Goal: Task Accomplishment & Management: Manage account settings

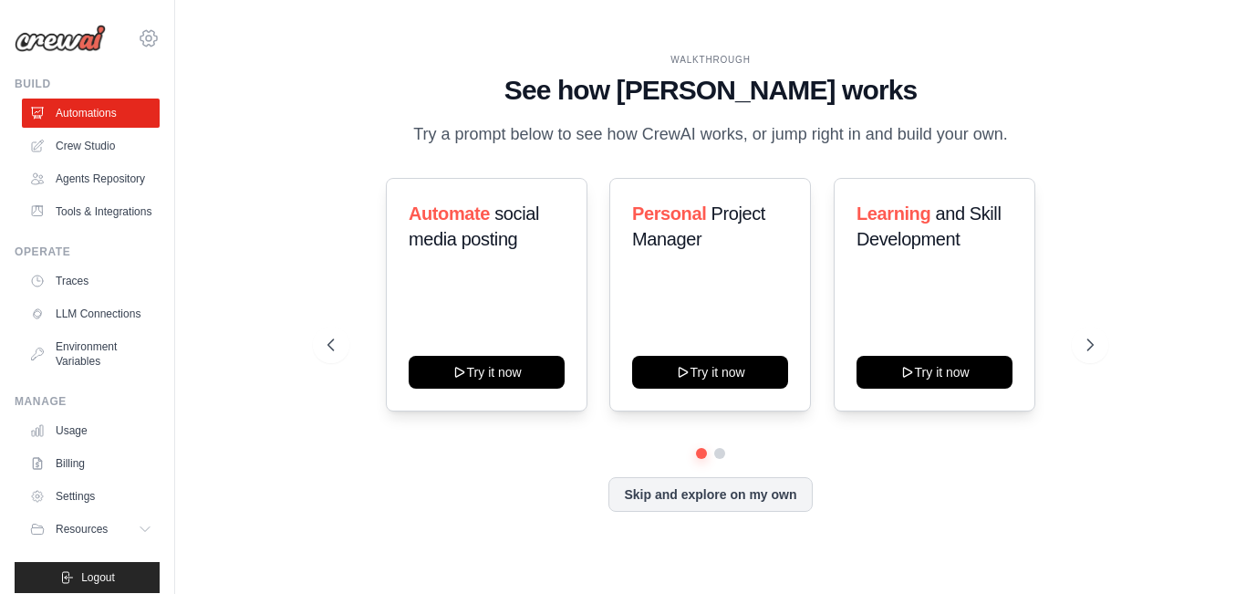
click at [150, 36] on icon at bounding box center [149, 38] width 22 height 22
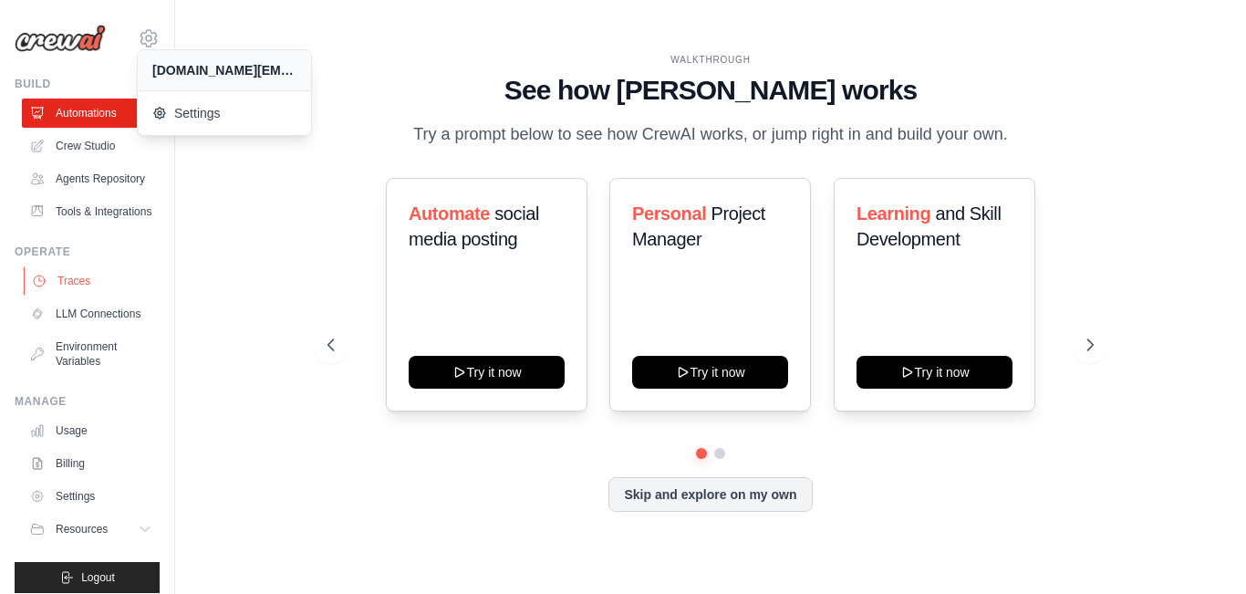
scroll to position [28, 0]
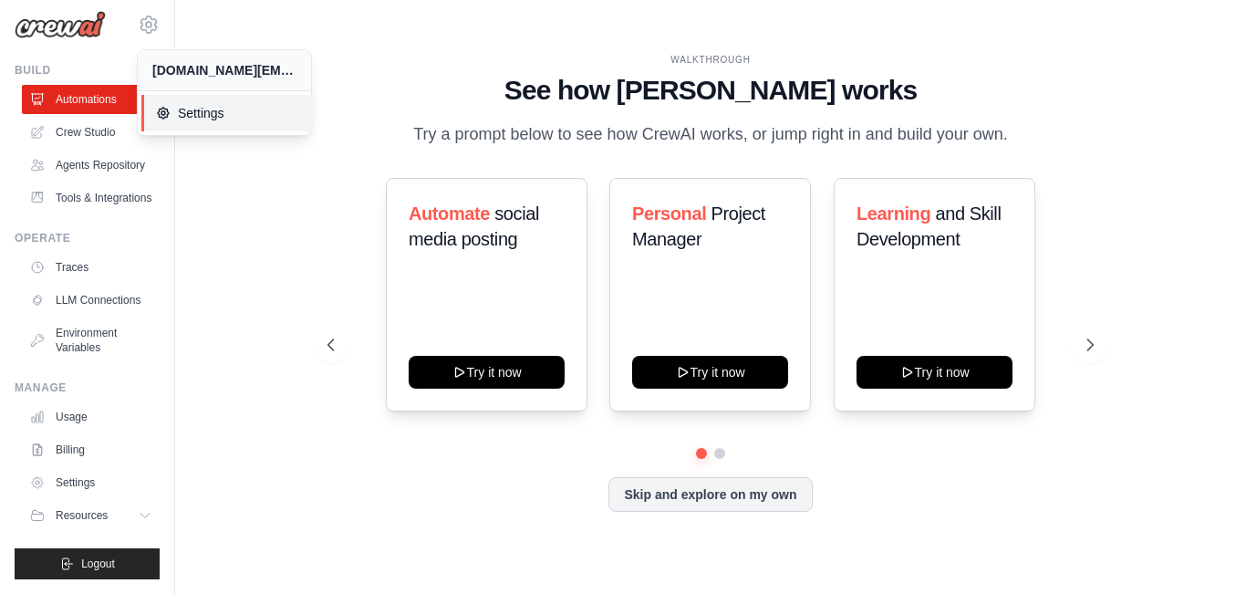
click at [189, 115] on span "Settings" at bounding box center [228, 113] width 144 height 18
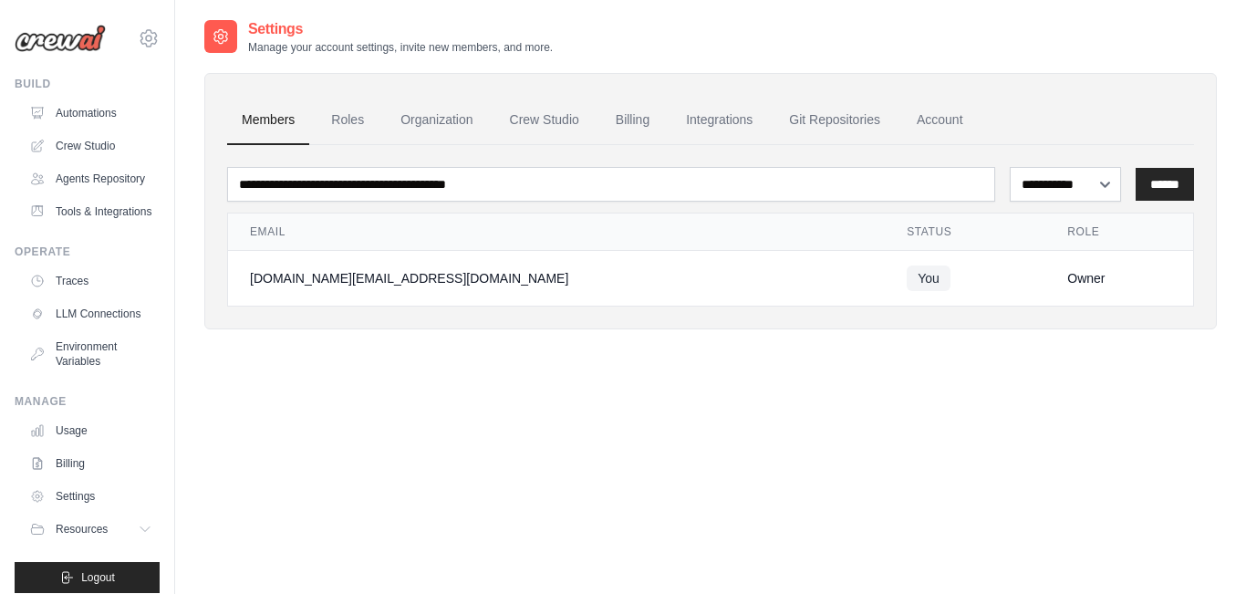
click at [189, 115] on div "**********" at bounding box center [710, 315] width 1071 height 594
click at [627, 104] on link "Billing" at bounding box center [632, 120] width 63 height 49
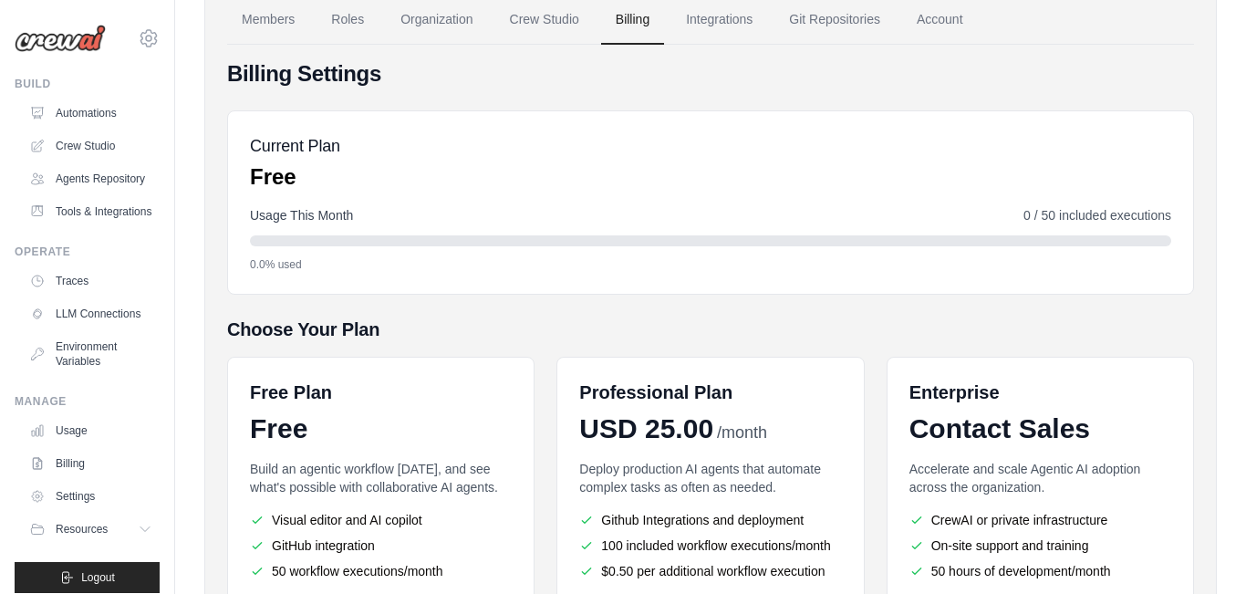
scroll to position [73, 0]
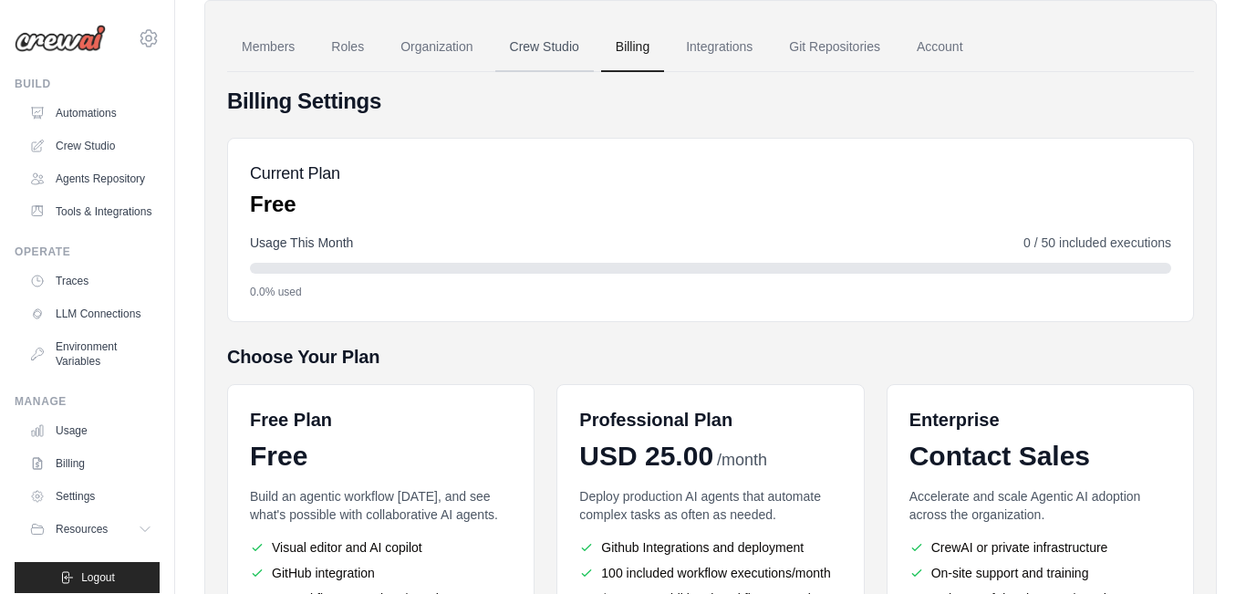
click at [560, 58] on link "Crew Studio" at bounding box center [544, 47] width 98 height 49
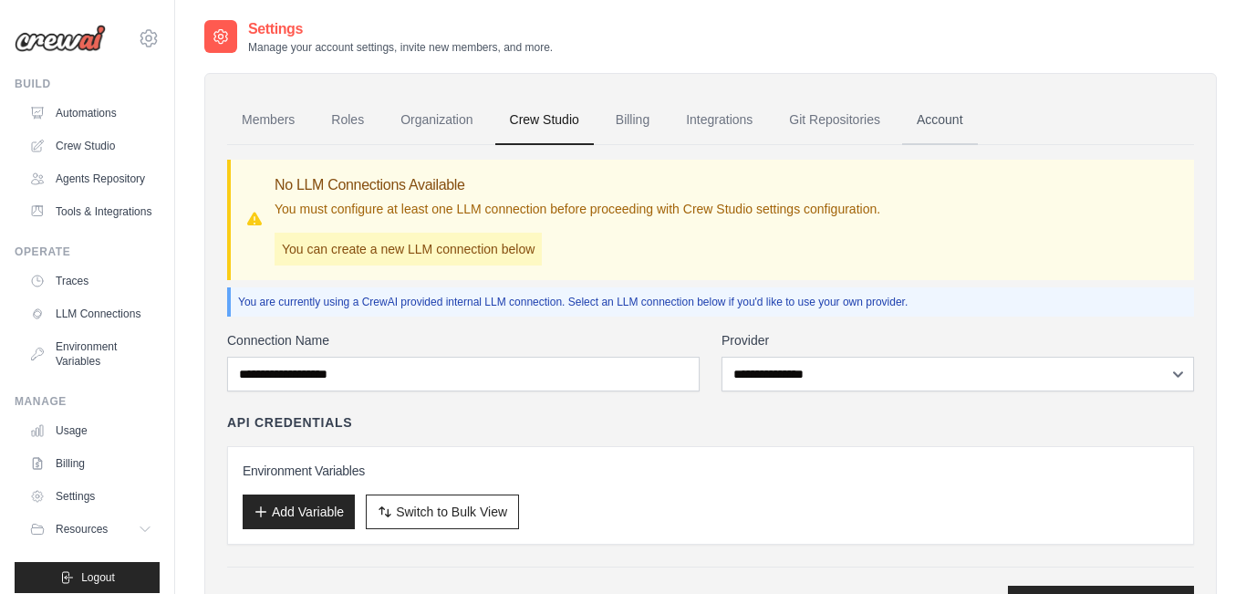
click at [948, 121] on link "Account" at bounding box center [940, 120] width 76 height 49
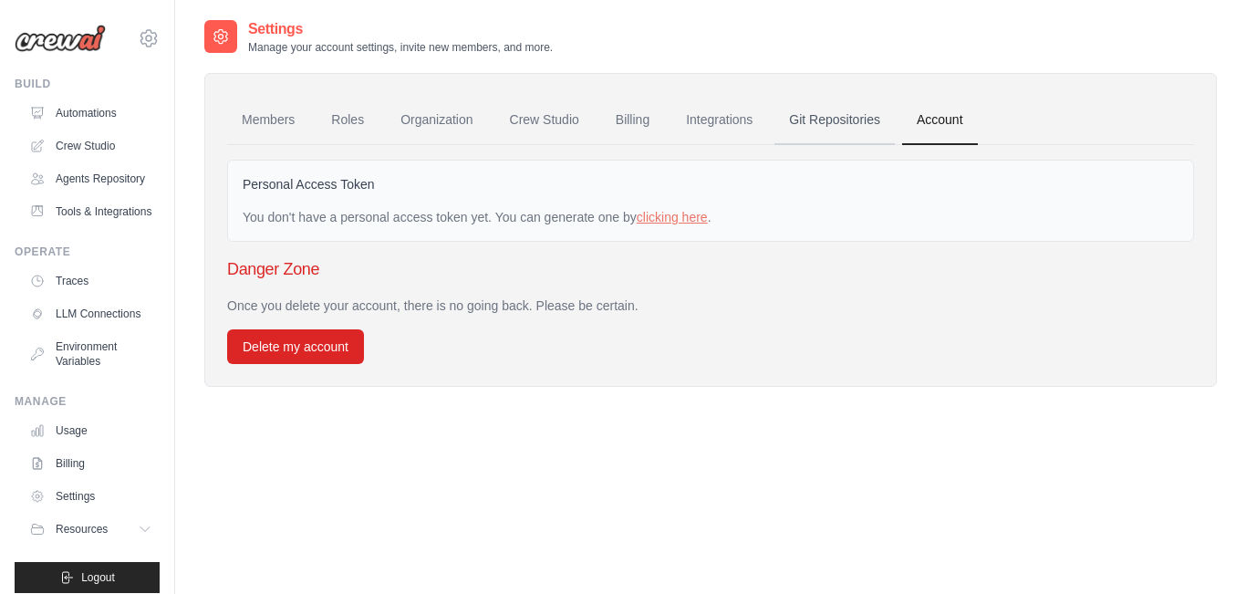
click at [838, 139] on link "Git Repositories" at bounding box center [834, 120] width 120 height 49
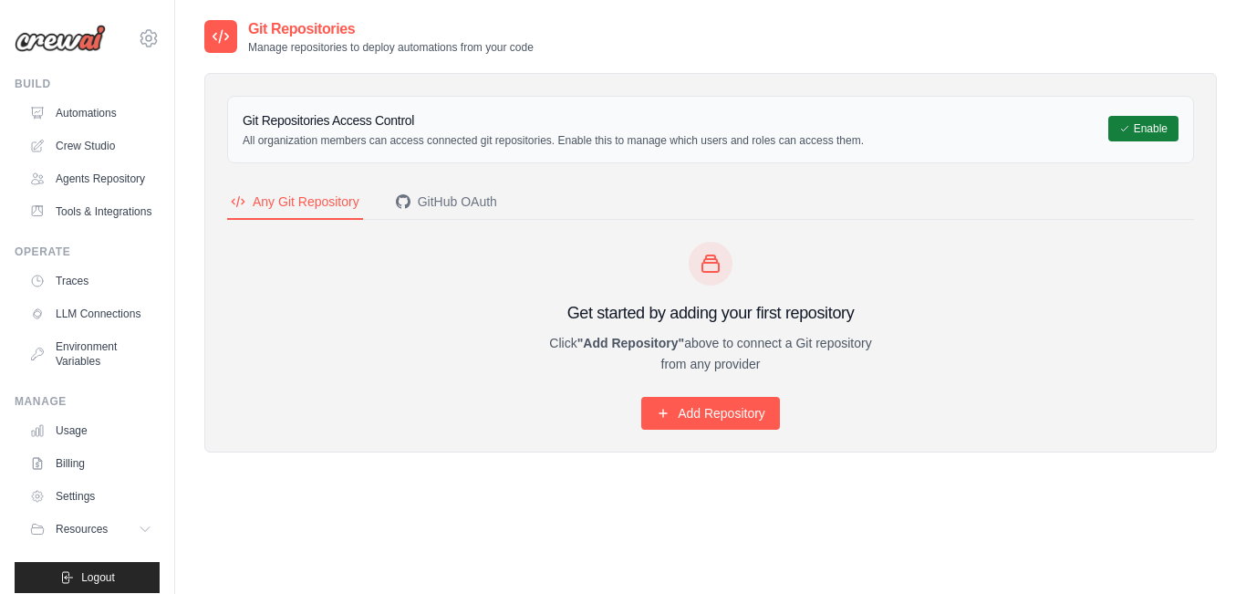
click at [1149, 119] on button "Enable" at bounding box center [1143, 129] width 70 height 26
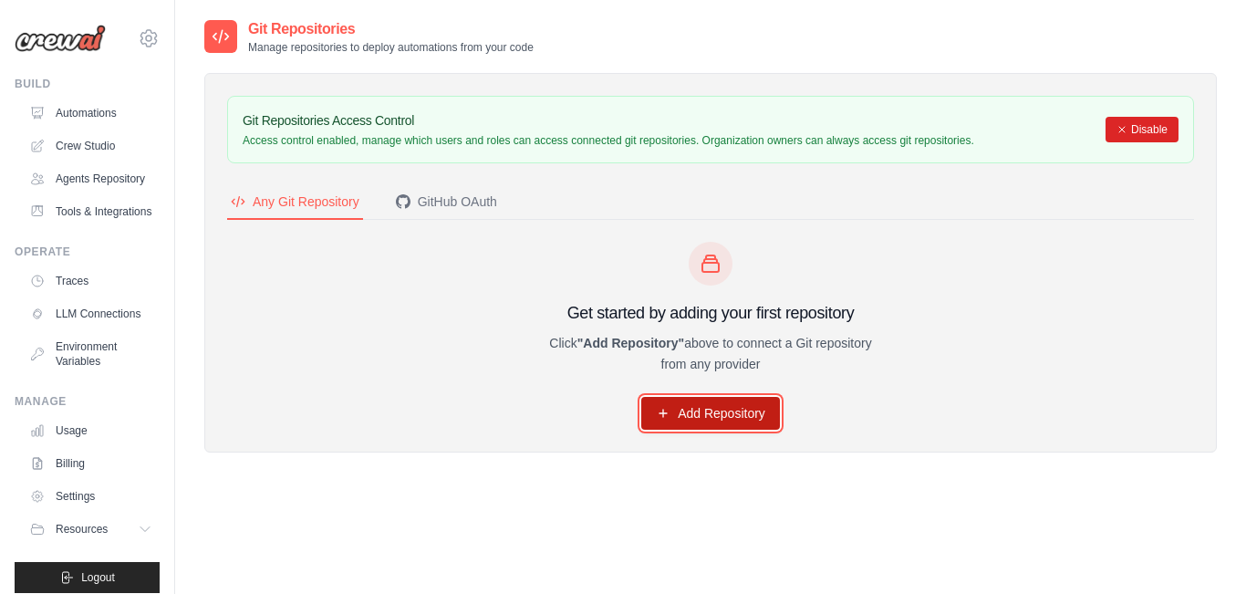
click at [697, 402] on link "Add Repository" at bounding box center [710, 413] width 139 height 33
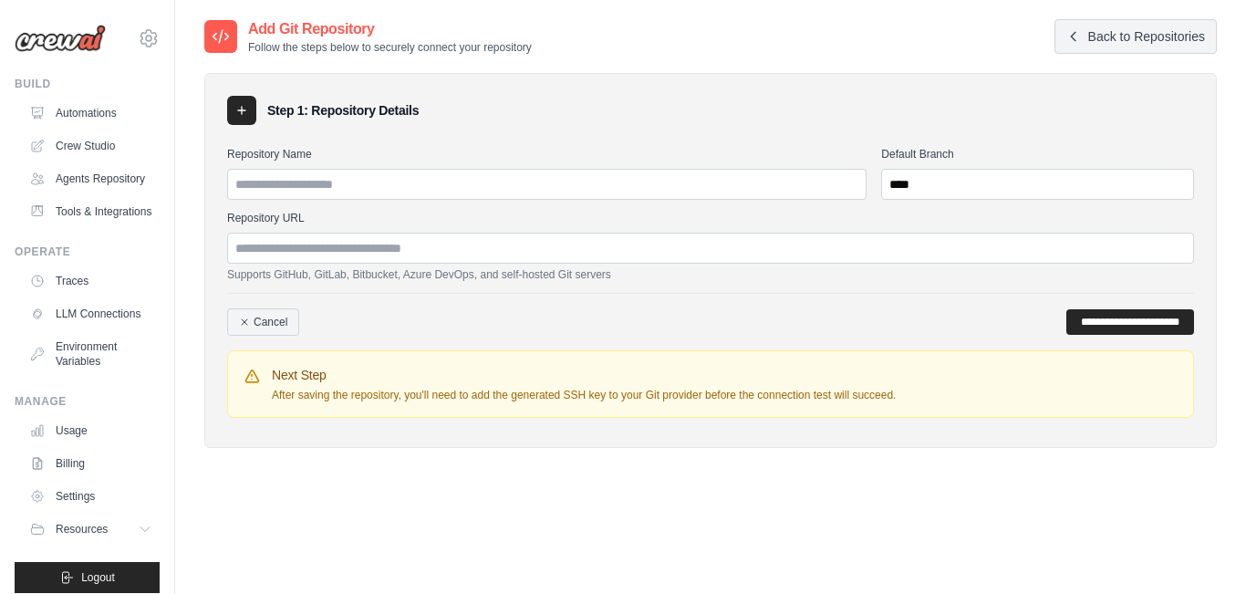
scroll to position [28, 0]
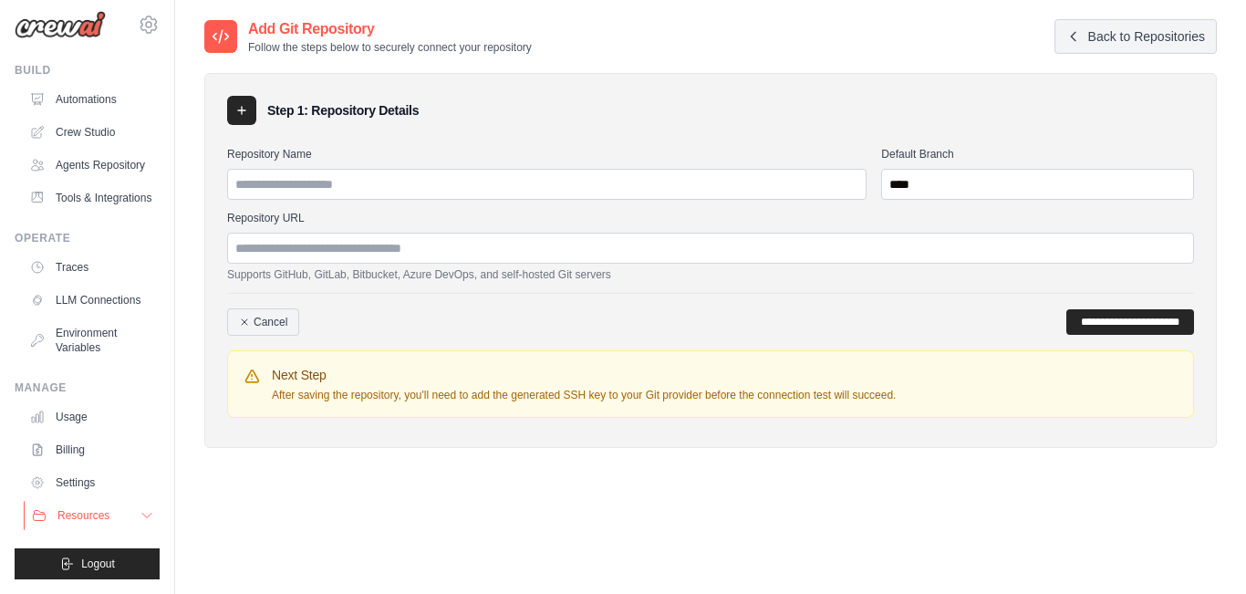
click at [88, 517] on span "Resources" at bounding box center [83, 515] width 52 height 15
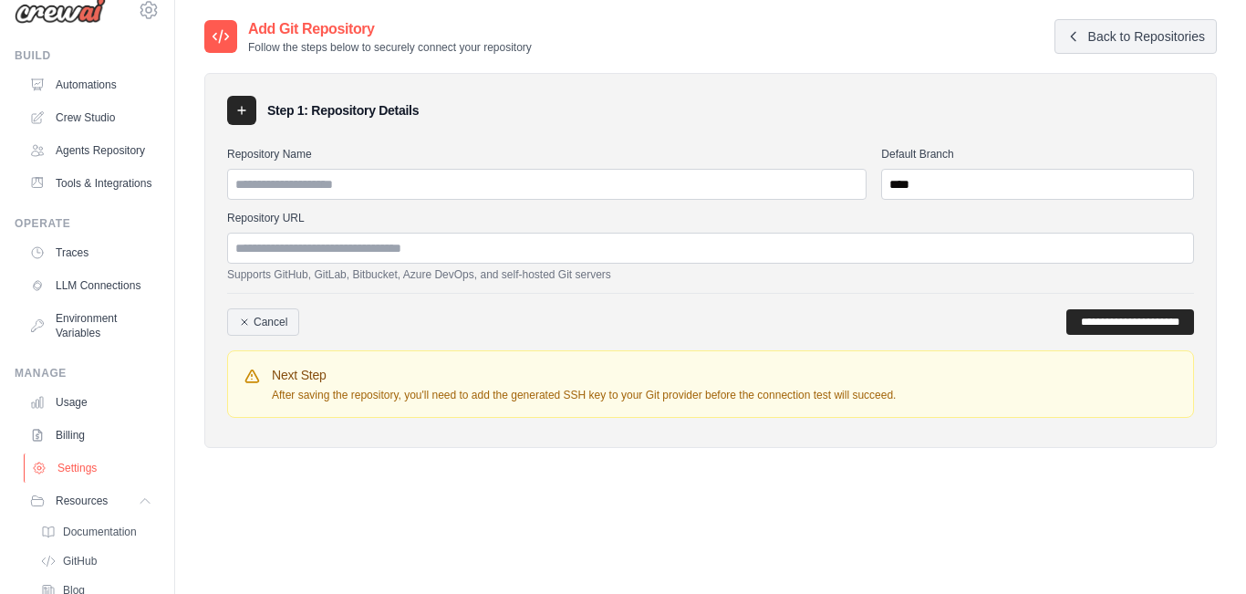
scroll to position [145, 0]
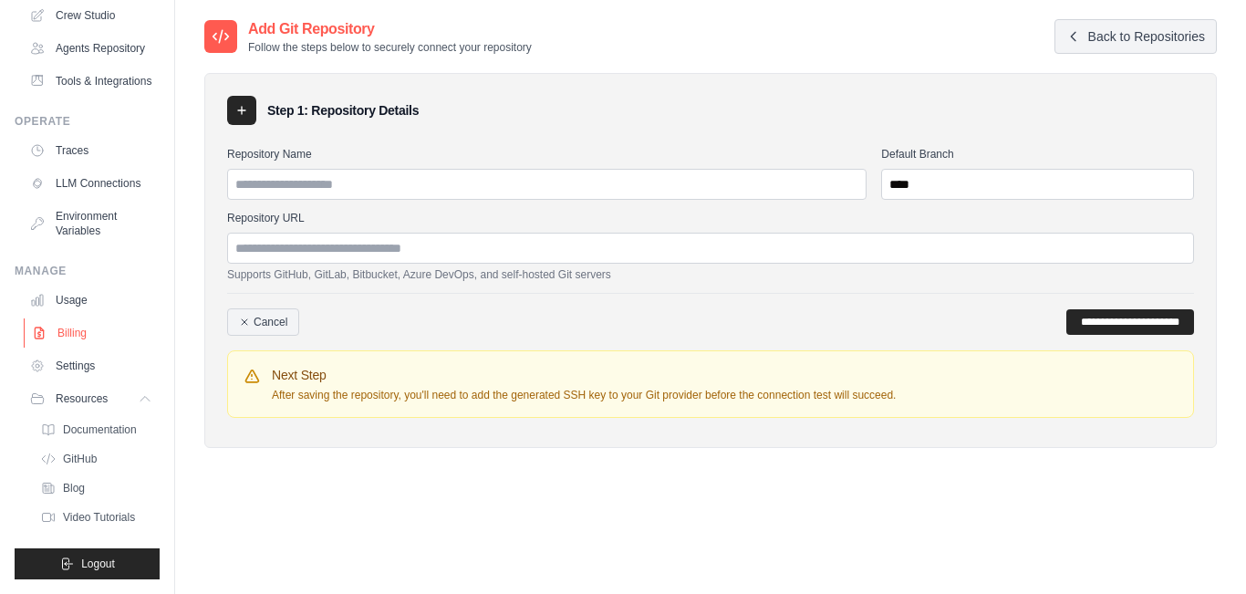
click at [83, 321] on link "Billing" at bounding box center [93, 332] width 138 height 29
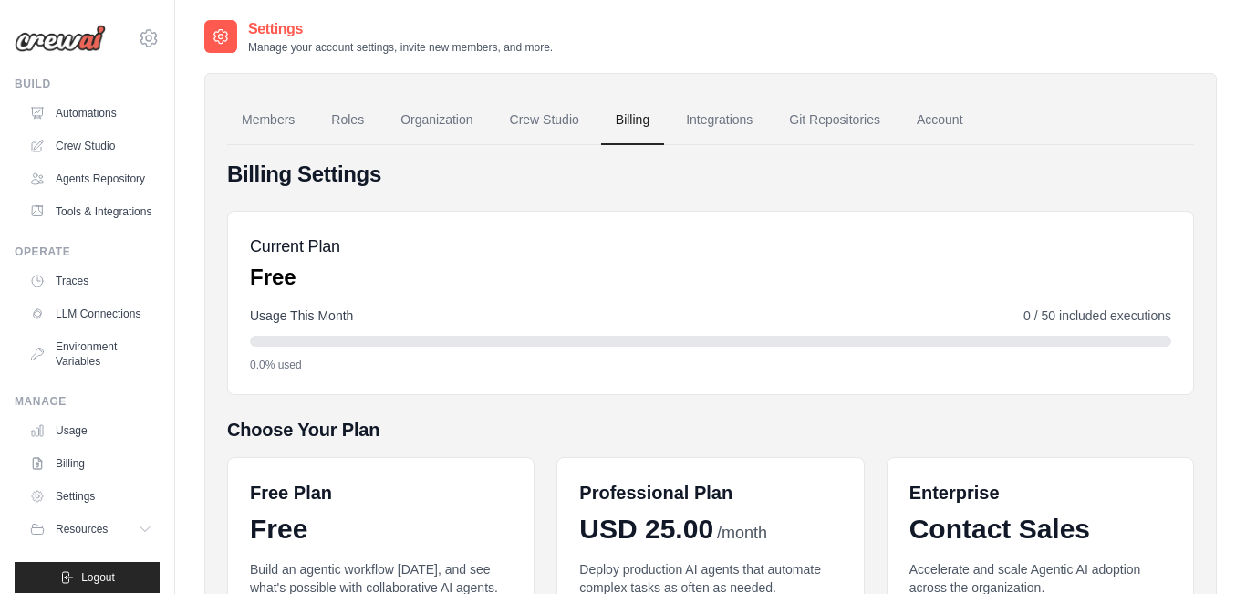
scroll to position [307, 0]
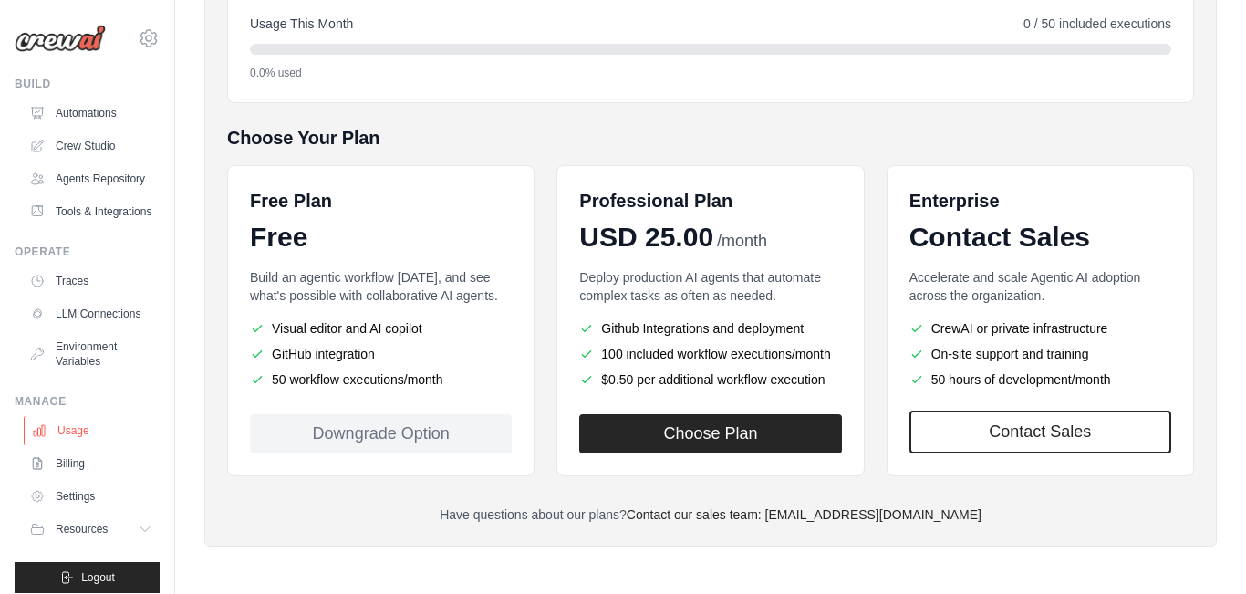
click at [88, 442] on link "Usage" at bounding box center [93, 430] width 138 height 29
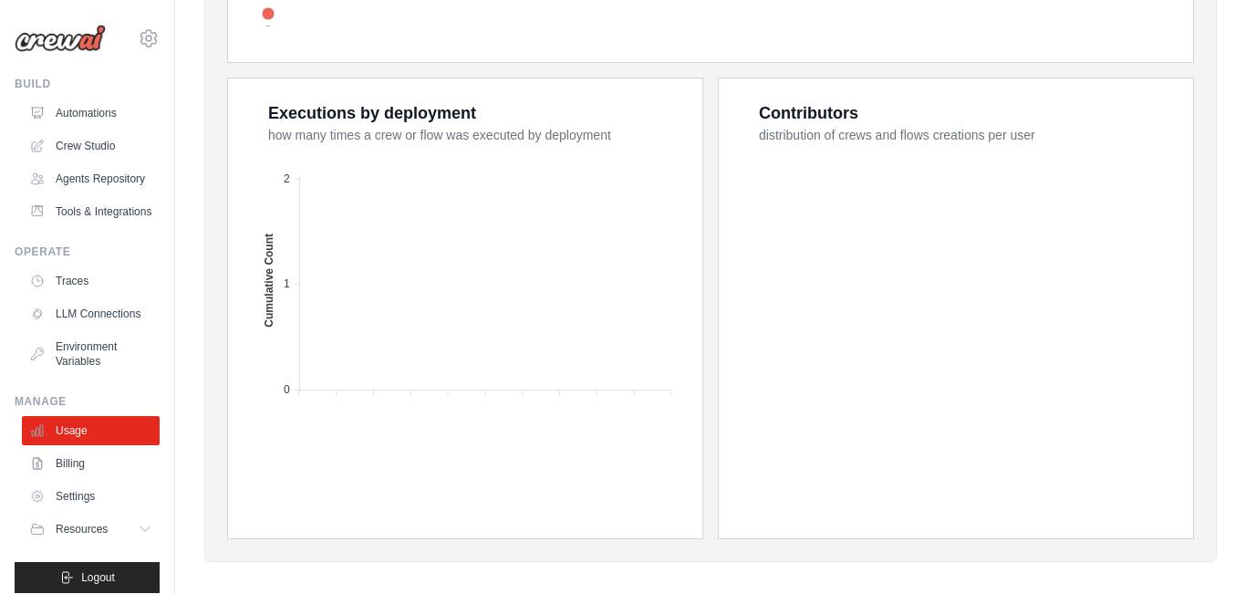
scroll to position [729, 0]
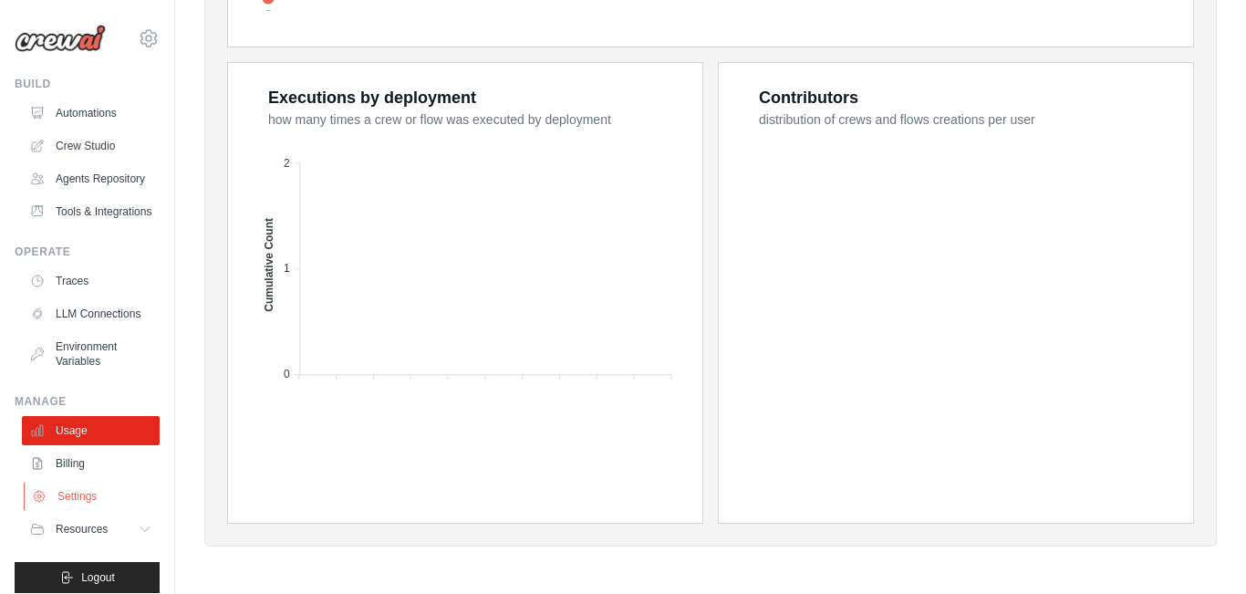
click at [89, 511] on link "Settings" at bounding box center [93, 496] width 138 height 29
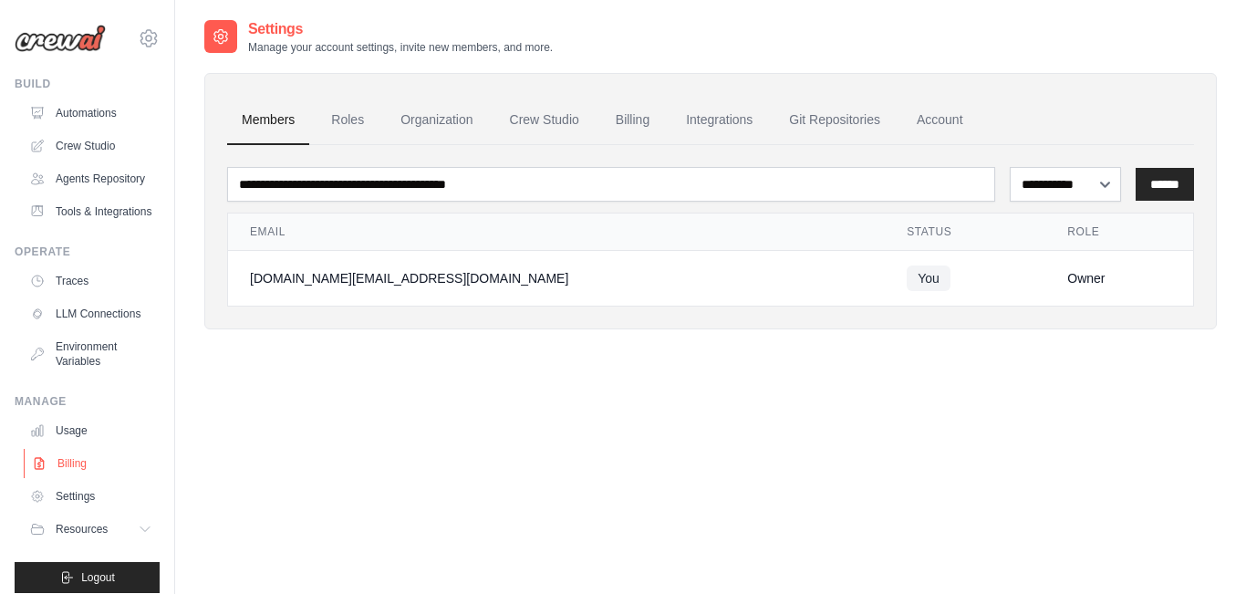
click at [77, 468] on link "Billing" at bounding box center [93, 463] width 138 height 29
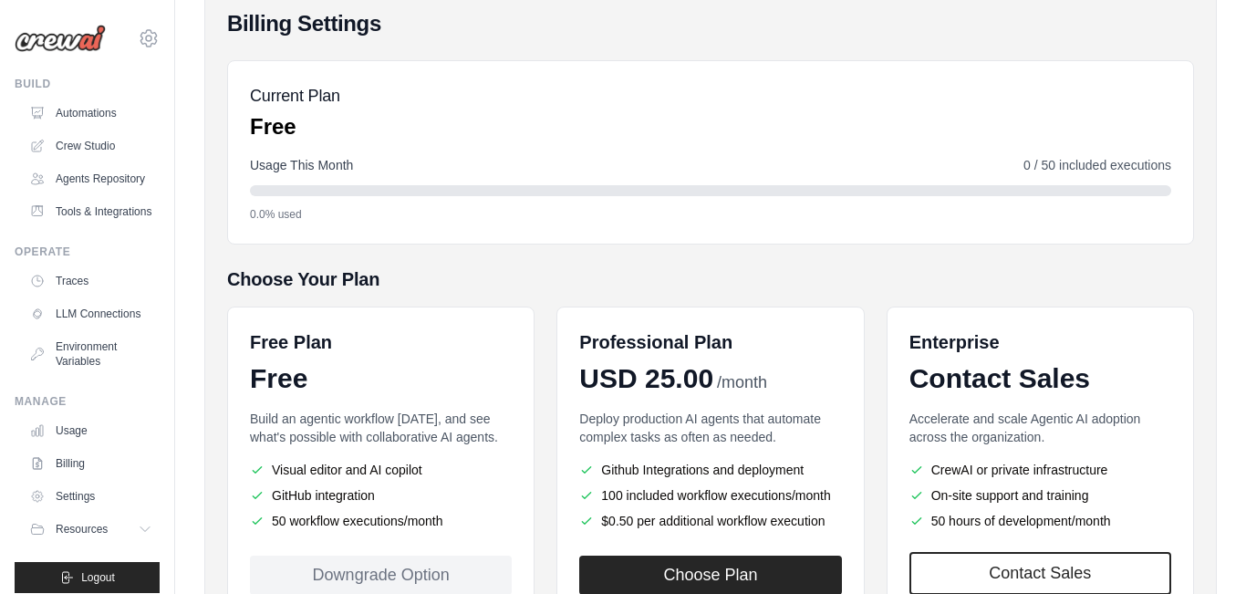
scroll to position [307, 0]
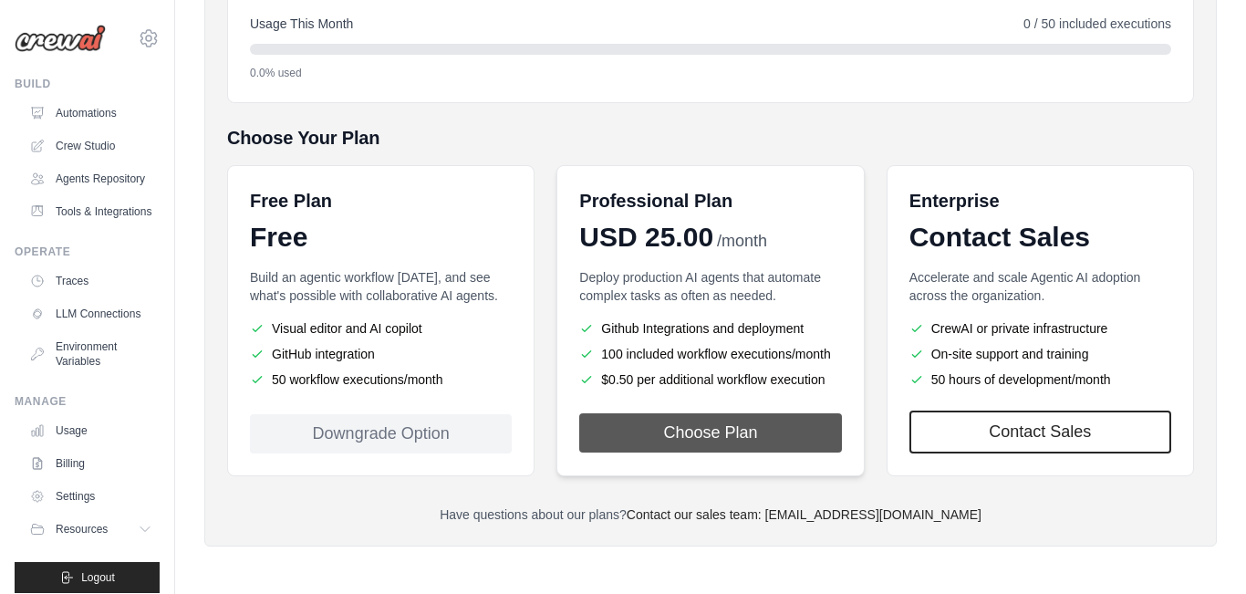
click at [637, 420] on button "Choose Plan" at bounding box center [710, 432] width 262 height 39
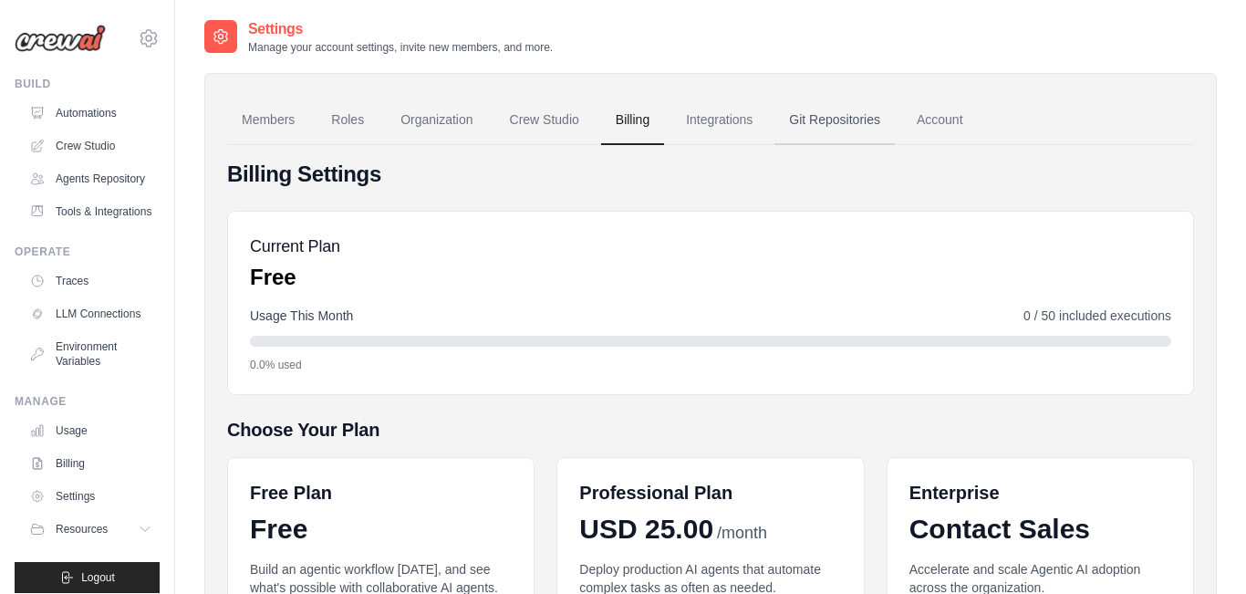
click at [856, 129] on link "Git Repositories" at bounding box center [834, 120] width 120 height 49
